Goal: Transaction & Acquisition: Book appointment/travel/reservation

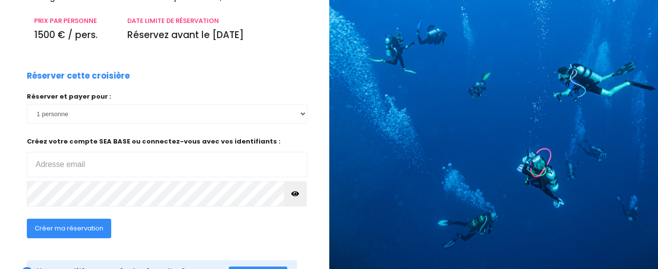
scroll to position [161, 0]
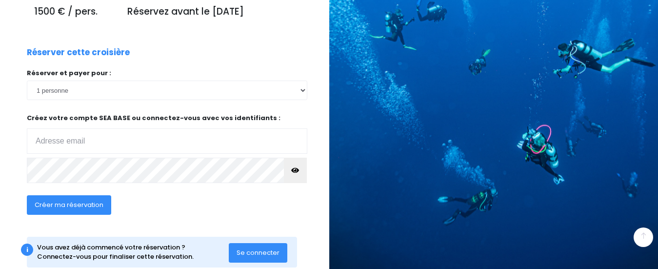
click at [65, 151] on input "email" at bounding box center [167, 140] width 280 height 25
type input "jldph45@gmail.com"
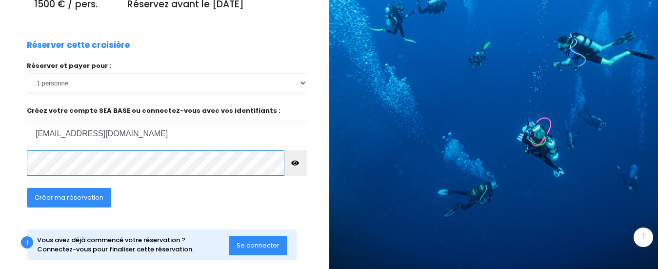
scroll to position [184, 0]
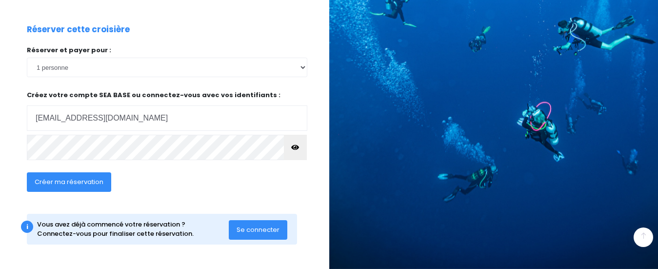
click at [252, 234] on button "Se connecter" at bounding box center [258, 230] width 59 height 20
click at [59, 184] on span "Créer ma réservation" at bounding box center [69, 181] width 69 height 9
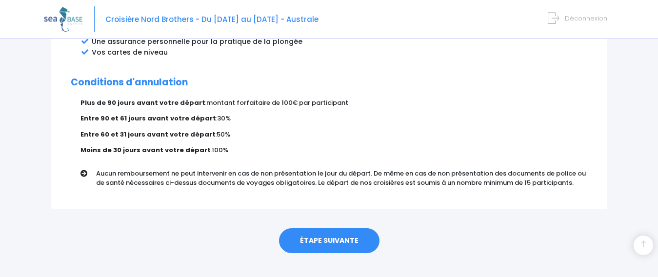
scroll to position [615, 0]
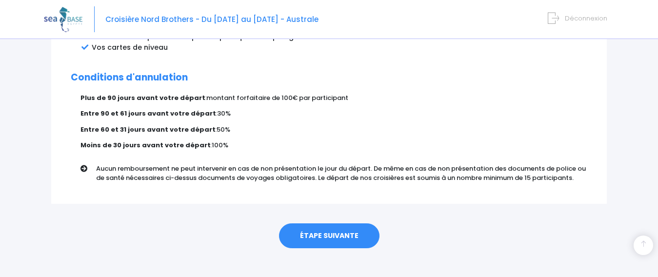
click at [331, 225] on link "ÉTAPE SUIVANTE" at bounding box center [329, 235] width 100 height 25
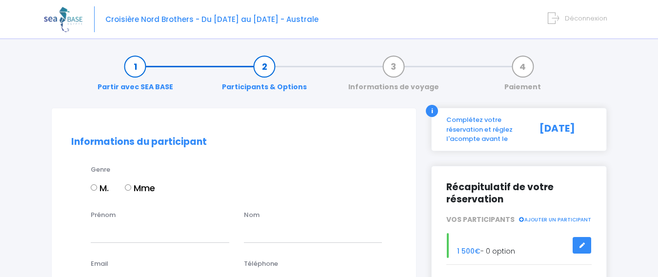
click at [92, 186] on input "M." at bounding box center [94, 187] width 6 height 6
radio input "true"
click at [107, 238] on input "Prénom" at bounding box center [160, 233] width 138 height 20
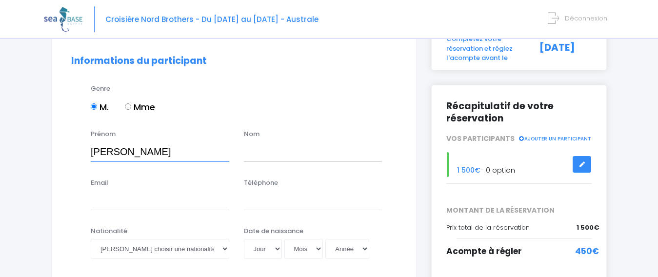
scroll to position [84, 0]
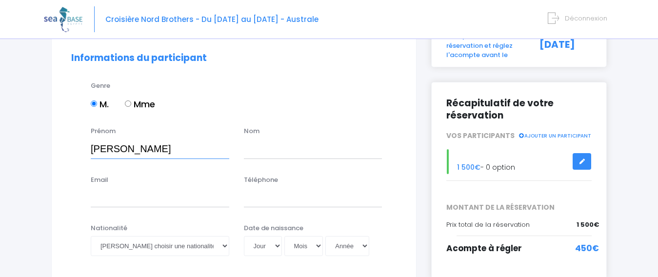
type input "JEAN-LUC"
click at [279, 149] on input "text" at bounding box center [313, 149] width 138 height 20
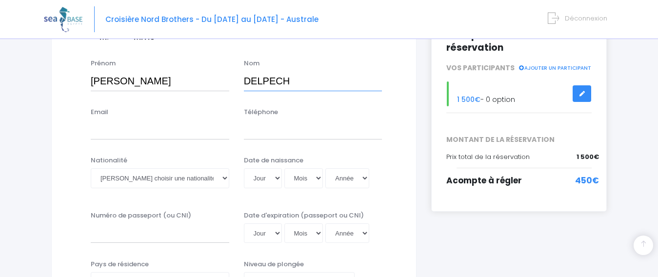
scroll to position [160, 0]
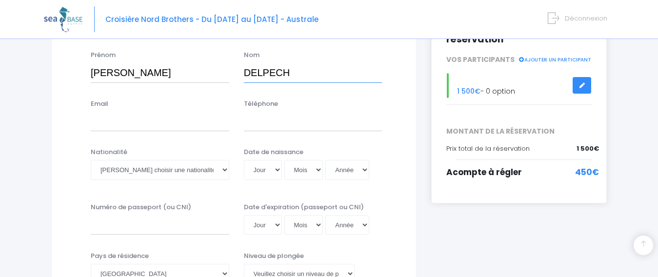
type input "DELPECH"
click at [119, 131] on input "Email" at bounding box center [160, 122] width 138 height 20
click at [173, 122] on input "JLDPH45@GMAIL;COM" at bounding box center [160, 122] width 138 height 20
type input "JLDPH45@GMAIL.COM"
click at [248, 122] on input "Téléphone" at bounding box center [313, 122] width 138 height 20
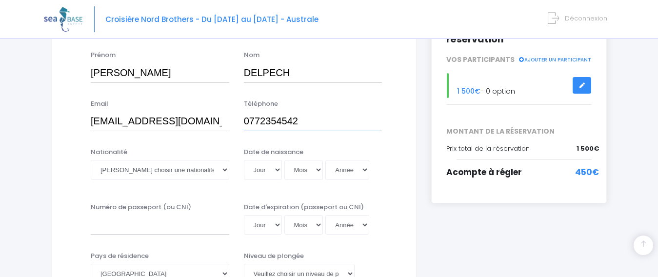
type input "0772354542"
click at [165, 171] on select "Veuillez choisir une nationalité Afghane Albanaise Algerienne Allemande America…" at bounding box center [160, 170] width 138 height 20
select select "Française"
click at [91, 160] on select "Veuillez choisir une nationalité Afghane Albanaise Algerienne Allemande America…" at bounding box center [160, 170] width 138 height 20
click at [266, 171] on select "Jour 01 02 03 04 05 06 07 08 09 10 11 12 13 14 15 16 17 18 19 20 21 22 23 24 25…" at bounding box center [263, 170] width 38 height 20
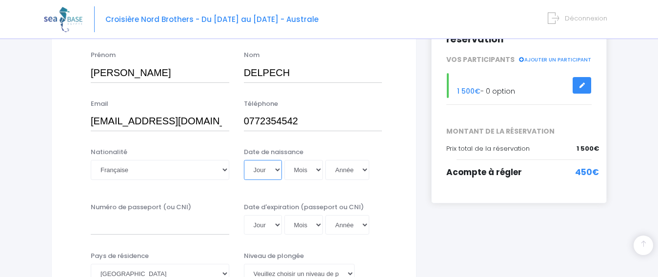
select select "08"
click at [244, 160] on select "Jour 01 02 03 04 05 06 07 08 09 10 11 12 13 14 15 16 17 18 19 20 21 22 23 24 25…" at bounding box center [263, 170] width 38 height 20
click at [302, 172] on select "Mois 01 02 03 04 05 06 07 08 09 10 11 12" at bounding box center [303, 170] width 39 height 20
select select "08"
click at [285, 160] on select "Mois 01 02 03 04 05 06 07 08 09 10 11 12" at bounding box center [303, 170] width 39 height 20
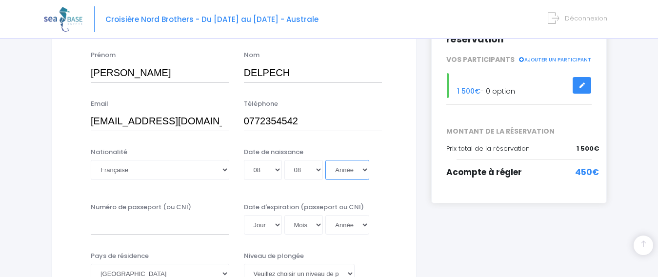
click at [365, 169] on select "Année 2045 2044 2043 2042 2041 2040 2039 2038 2037 2036 2035 2034 2033 2032 203…" at bounding box center [347, 170] width 44 height 20
select select "1966"
click at [327, 160] on select "Année 2045 2044 2043 2042 2041 2040 2039 2038 2037 2036 2035 2034 2033 2032 203…" at bounding box center [347, 170] width 44 height 20
type input "1966-08-08"
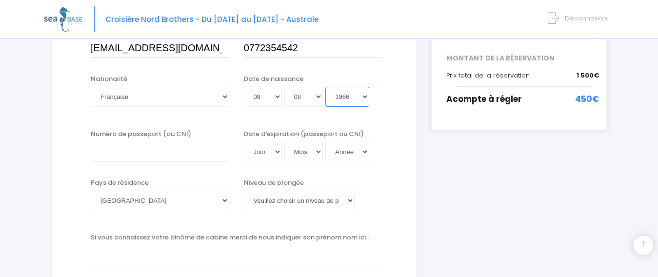
scroll to position [241, 0]
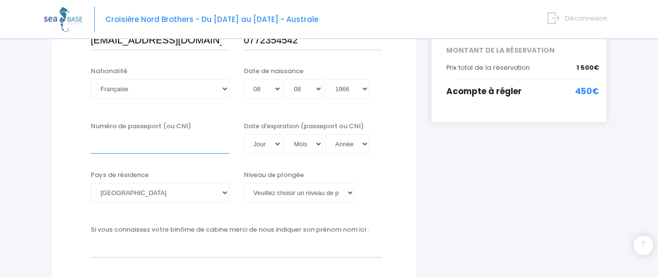
click at [150, 144] on input "Numéro de passeport (ou CNI)" at bounding box center [160, 144] width 138 height 20
type input "23DA61449"
click at [270, 144] on select "Jour 01 02 03 04 05 06 07 08 09 10 11 12 13 14 15 16 17 18 19 20 21 22 23 24 25…" at bounding box center [263, 144] width 38 height 20
select select "15"
click at [244, 134] on select "Jour 01 02 03 04 05 06 07 08 09 10 11 12 13 14 15 16 17 18 19 20 21 22 23 24 25…" at bounding box center [263, 144] width 38 height 20
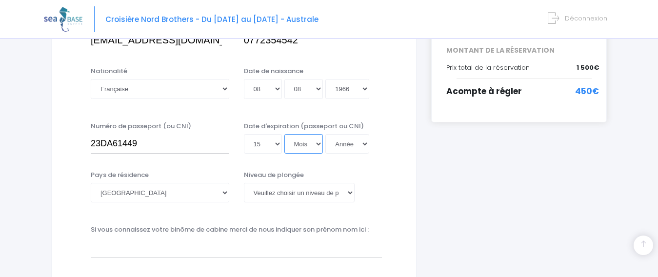
click at [299, 146] on select "Mois 01 02 03 04 05 06 07 08 09 10 11 12" at bounding box center [303, 144] width 39 height 20
select select "03"
click at [285, 134] on select "Mois 01 02 03 04 05 06 07 08 09 10 11 12" at bounding box center [303, 144] width 39 height 20
click at [352, 142] on select "Année 2045 2044 2043 2042 2041 2040 2039 2038 2037 2036 2035 2034 2033 2032 203…" at bounding box center [347, 144] width 44 height 20
select select "2033"
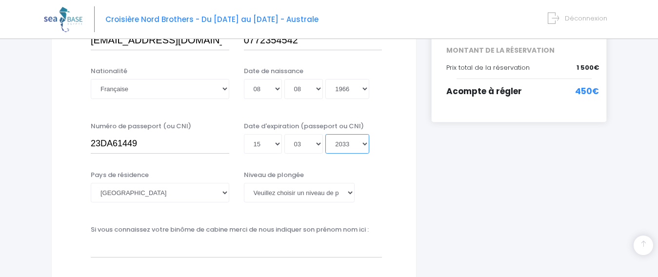
click at [327, 134] on select "Année 2045 2044 2043 2042 2041 2040 2039 2038 2037 2036 2035 2034 2033 2032 203…" at bounding box center [347, 144] width 44 height 20
type input "2033-03-15"
click at [349, 193] on select "Veuillez choisir un niveau de plongée Non plongeur Junior OW diver Adventure OW…" at bounding box center [299, 193] width 111 height 20
select select "N4"
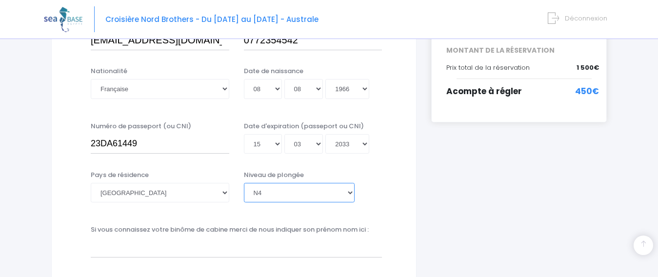
click at [244, 183] on select "Veuillez choisir un niveau de plongée Non plongeur Junior OW diver Adventure OW…" at bounding box center [299, 193] width 111 height 20
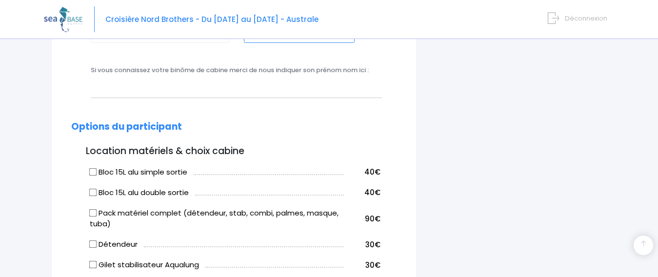
scroll to position [419, 0]
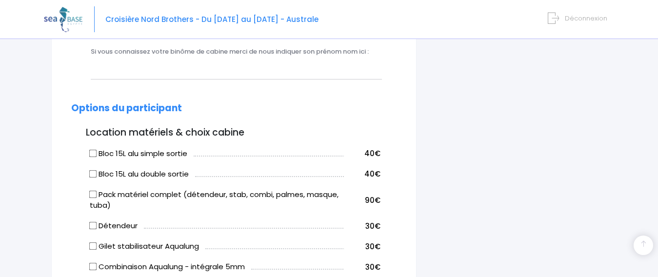
click at [93, 175] on input "Bloc 15L alu double sortie" at bounding box center [93, 174] width 8 height 8
checkbox input "true"
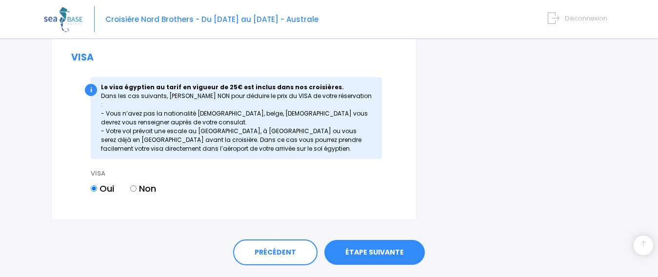
scroll to position [1100, 0]
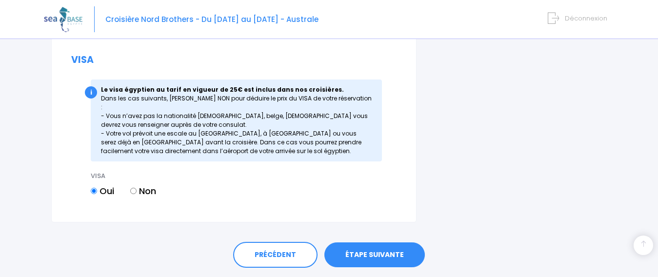
click at [391, 249] on link "ÉTAPE SUIVANTE" at bounding box center [374, 254] width 100 height 25
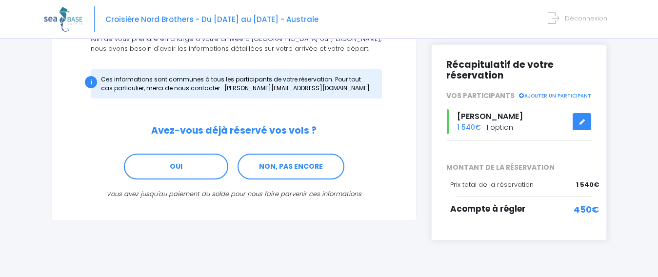
scroll to position [127, 0]
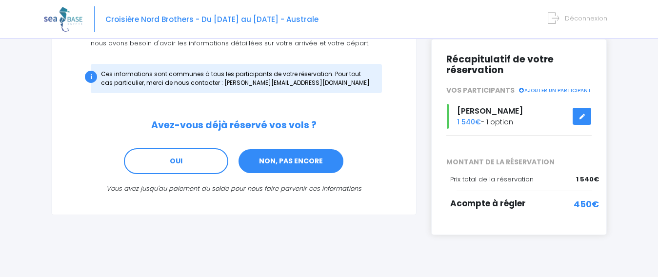
click at [304, 159] on link "NON, PAS ENCORE" at bounding box center [290, 161] width 107 height 26
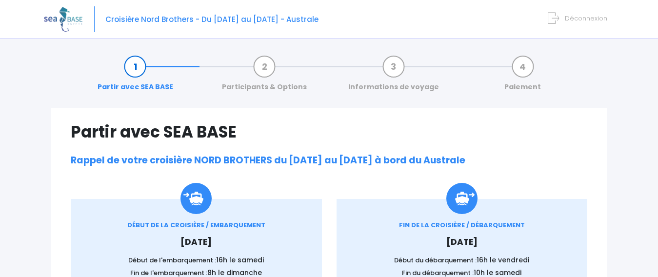
scroll to position [615, 0]
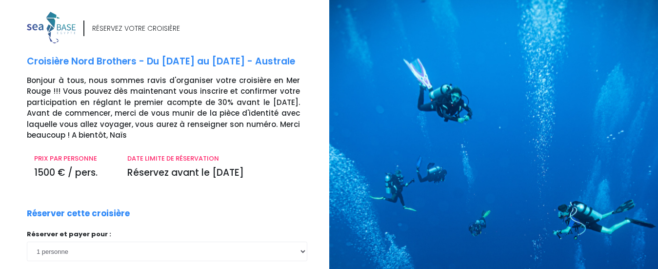
scroll to position [184, 0]
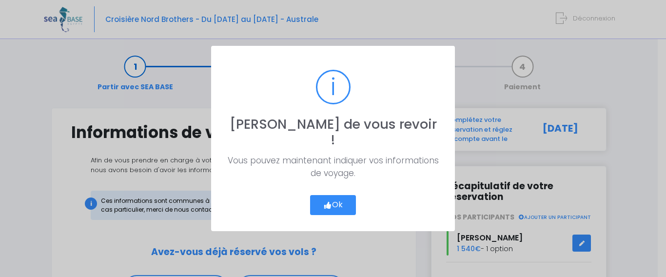
click at [341, 195] on button "Ok" at bounding box center [333, 205] width 46 height 20
click at [342, 195] on button "Ok" at bounding box center [333, 205] width 46 height 20
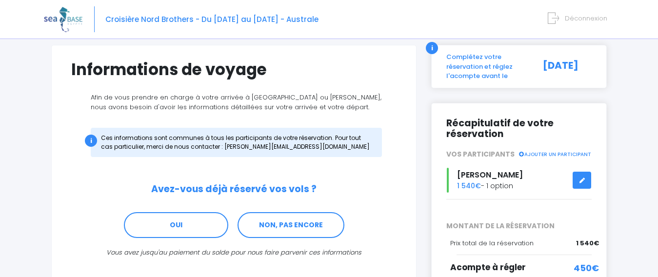
scroll to position [74, 0]
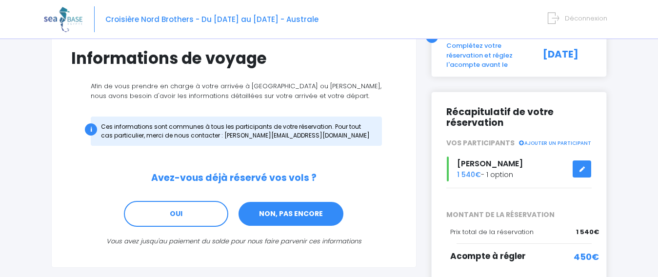
click at [265, 223] on link "NON, PAS ENCORE" at bounding box center [290, 214] width 107 height 26
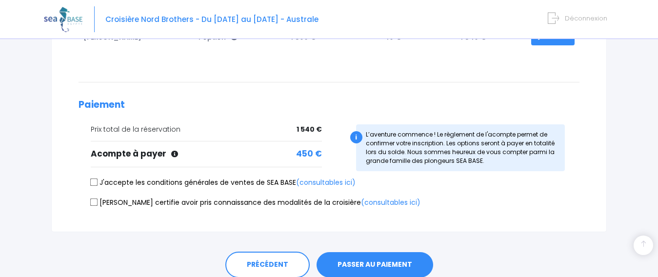
scroll to position [208, 0]
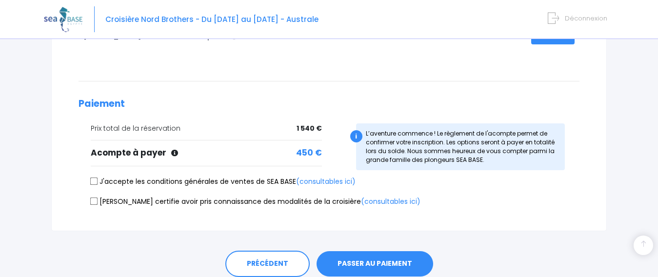
click at [90, 184] on input "J'accepte les conditions générales de ventes de SEA BASE (consultables ici)" at bounding box center [94, 181] width 8 height 8
checkbox input "true"
click at [361, 202] on link "(consultables ici)" at bounding box center [390, 202] width 59 height 10
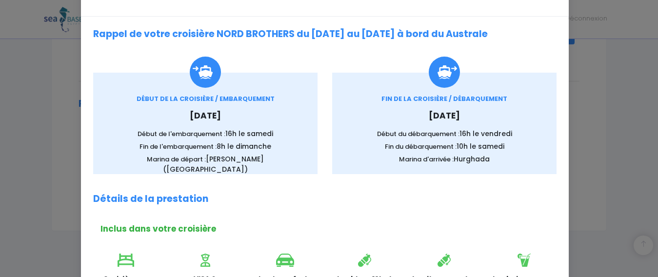
scroll to position [0, 0]
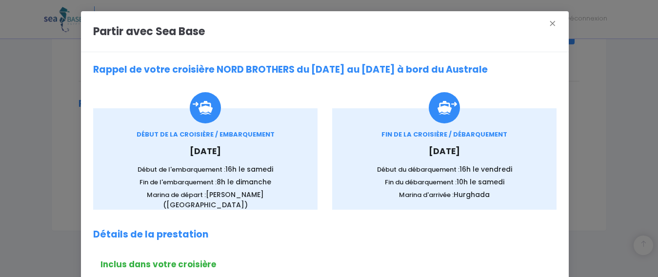
click at [537, 26] on div "Partir avec Sea Base ×" at bounding box center [325, 31] width 488 height 41
click at [547, 26] on button "×" at bounding box center [552, 23] width 20 height 13
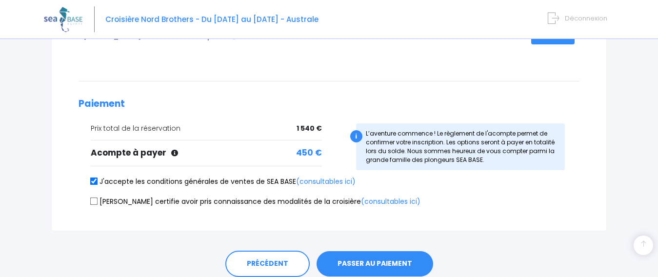
click at [354, 260] on button "PASSER AU PAIEMENT" at bounding box center [374, 263] width 117 height 25
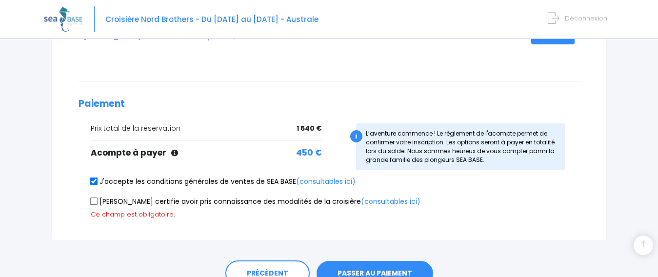
scroll to position [256, 0]
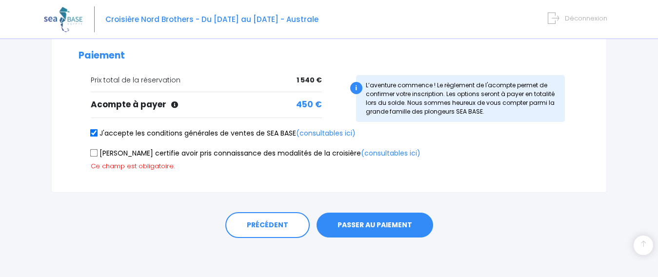
click at [369, 228] on button "PASSER AU PAIEMENT" at bounding box center [374, 225] width 117 height 25
click at [357, 220] on button "PASSER AU PAIEMENT" at bounding box center [374, 225] width 117 height 25
click at [326, 227] on button "PASSER AU PAIEMENT" at bounding box center [374, 225] width 117 height 25
click at [94, 154] on input "Je certifie avoir pris connaissance des modalités de la croisière (consultables…" at bounding box center [94, 153] width 8 height 8
checkbox input "true"
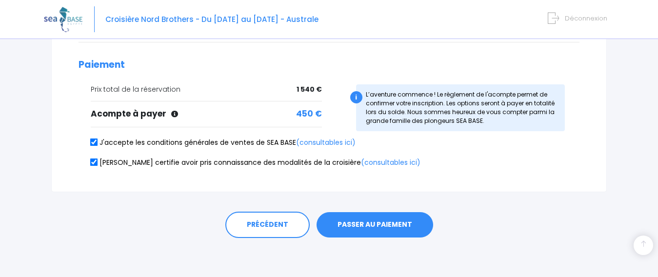
scroll to position [247, 0]
click at [357, 224] on button "PASSER AU PAIEMENT" at bounding box center [374, 224] width 117 height 25
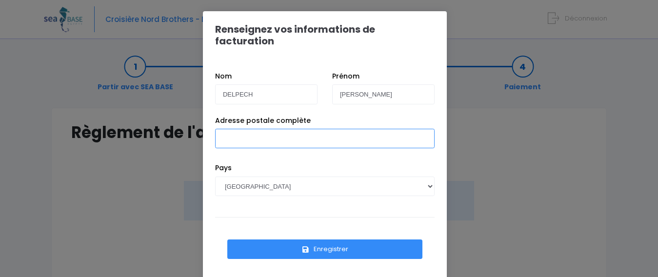
click at [245, 130] on input "Adresse postale complète" at bounding box center [324, 139] width 219 height 20
click at [274, 129] on input "[STREET_ADDRESS]" at bounding box center [324, 139] width 219 height 20
click at [288, 130] on input "[STREET_ADDRESS]" at bounding box center [324, 139] width 219 height 20
type input "[STREET_ADDRESS]"
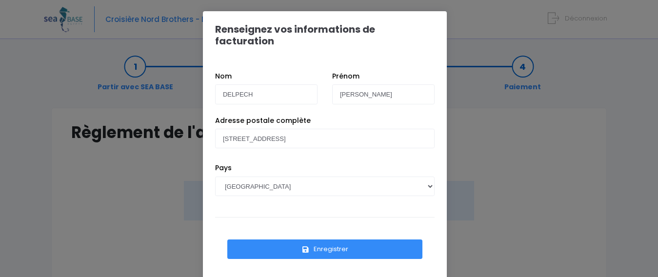
click at [327, 239] on button "Enregistrer" at bounding box center [324, 249] width 195 height 20
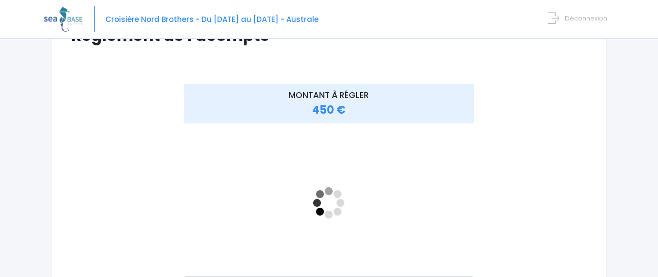
scroll to position [99, 0]
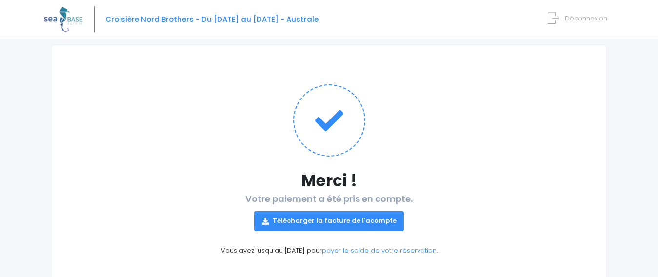
scroll to position [65, 0]
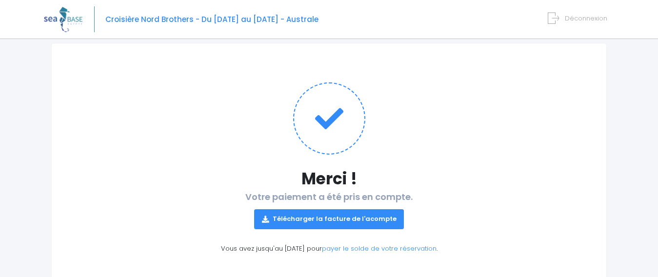
click at [336, 227] on link "Télécharger la facture de l'acompte" at bounding box center [329, 219] width 150 height 20
